Goal: Feedback & Contribution: Contribute content

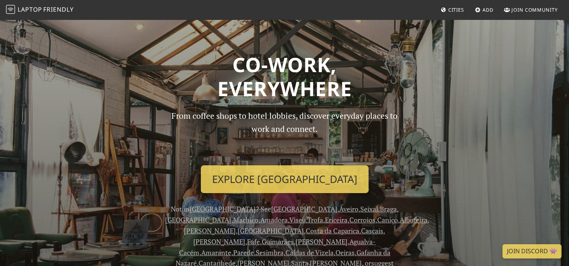
click at [445, 10] on icon at bounding box center [444, 10] width 6 height 5
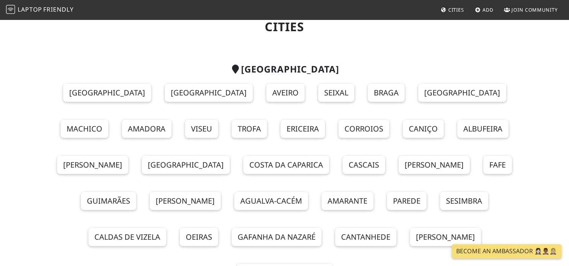
scroll to position [38, 0]
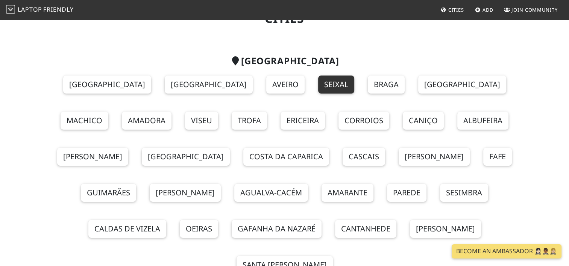
click at [318, 90] on link "Seixal" at bounding box center [336, 85] width 36 height 18
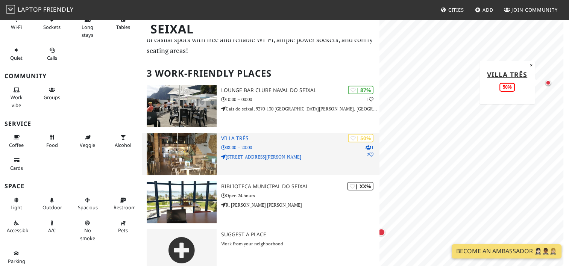
scroll to position [87, 0]
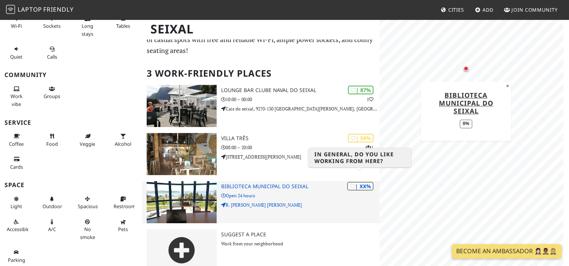
click at [370, 184] on div "Seixal Filters My Places Liked Productivity Wi-Fi Sockets Long stays Tables Qui…" at bounding box center [284, 135] width 569 height 286
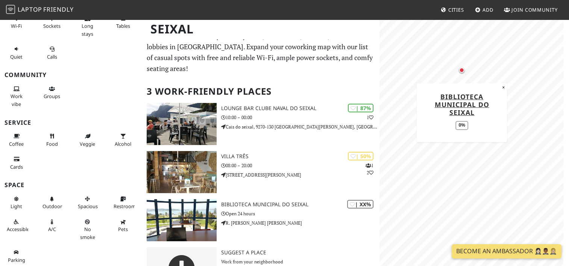
scroll to position [0, 0]
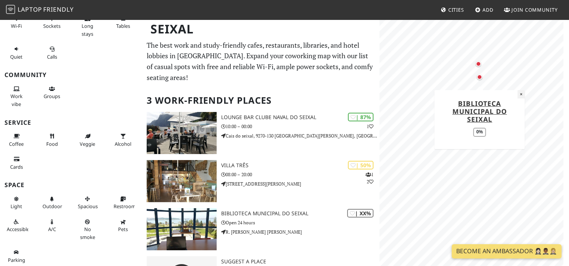
click at [522, 92] on button "×" at bounding box center [520, 94] width 7 height 8
click at [483, 7] on span "Add" at bounding box center [488, 9] width 11 height 7
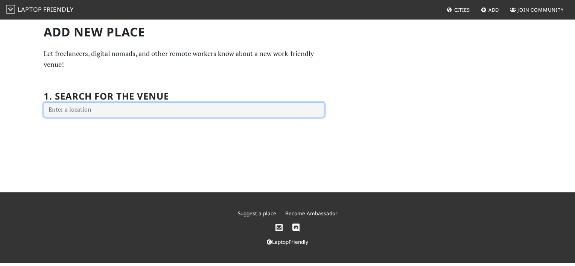
click at [144, 112] on input "text" at bounding box center [184, 109] width 281 height 15
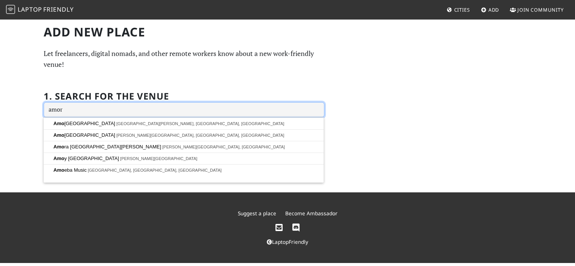
type input "amora"
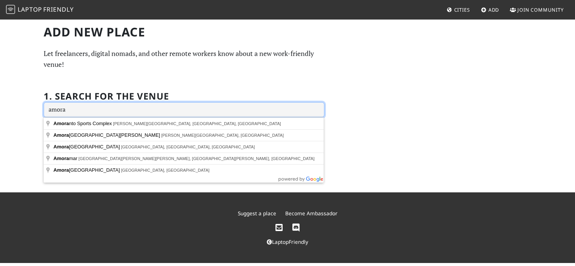
drag, startPoint x: 73, startPoint y: 109, endPoint x: 45, endPoint y: 103, distance: 28.2
click at [44, 106] on input "amora" at bounding box center [184, 109] width 281 height 15
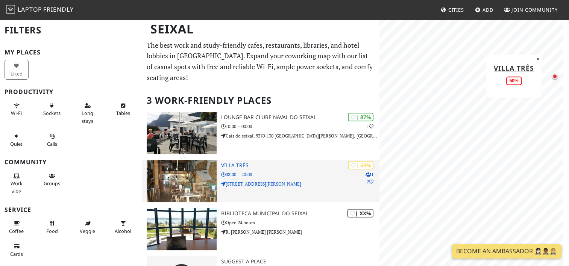
scroll to position [27, 0]
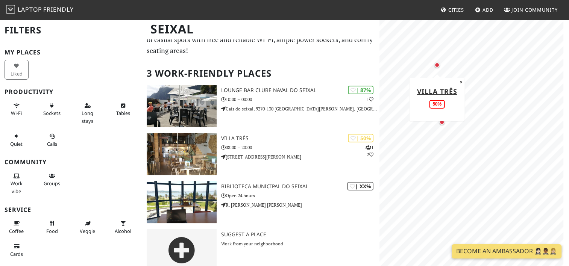
click at [437, 63] on div "Map marker" at bounding box center [436, 64] width 5 height 5
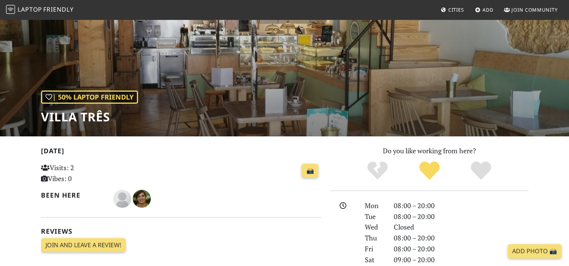
scroll to position [38, 0]
